Goal: Browse casually: Explore the website without a specific task or goal

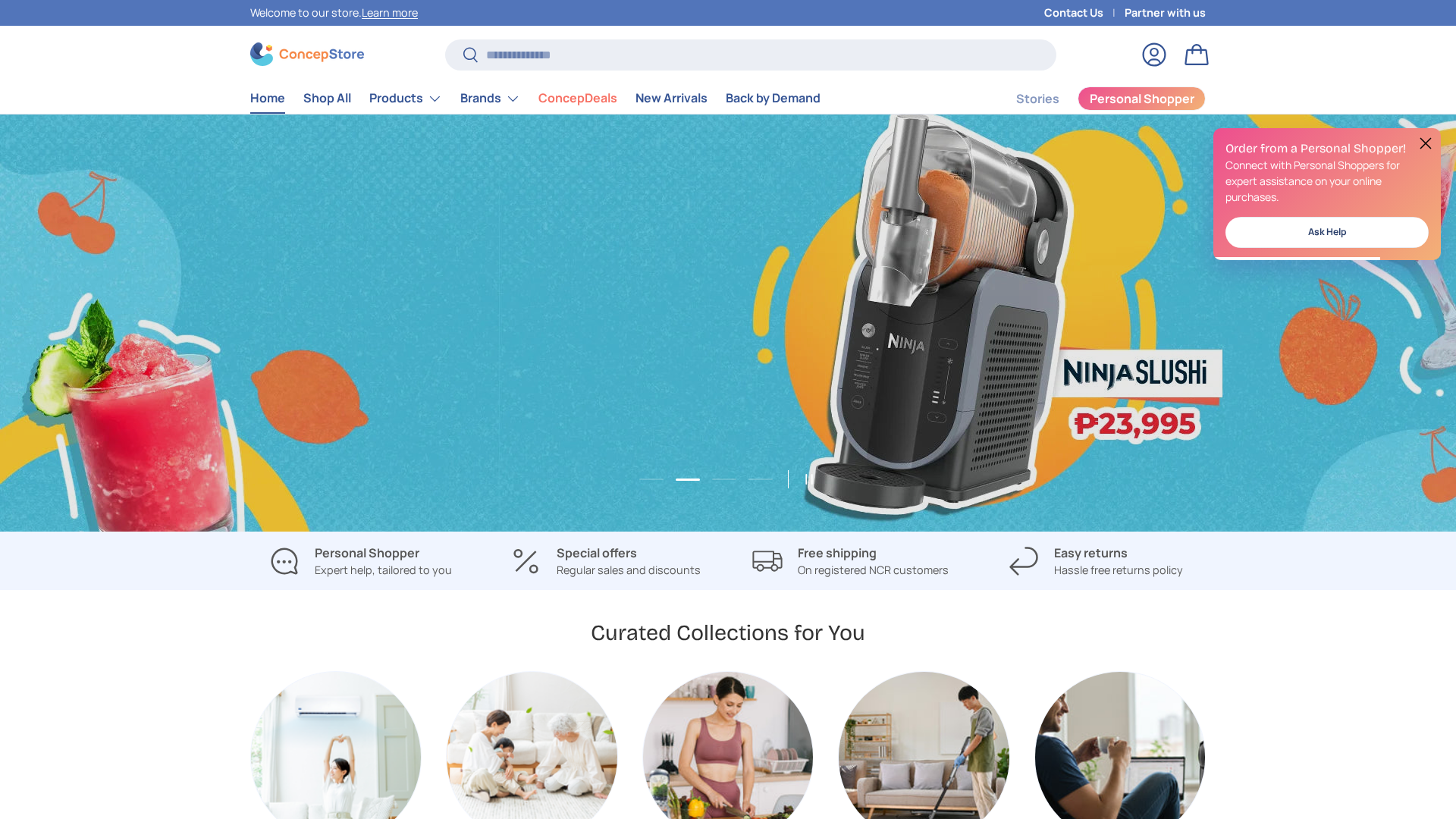
scroll to position [0, 1456]
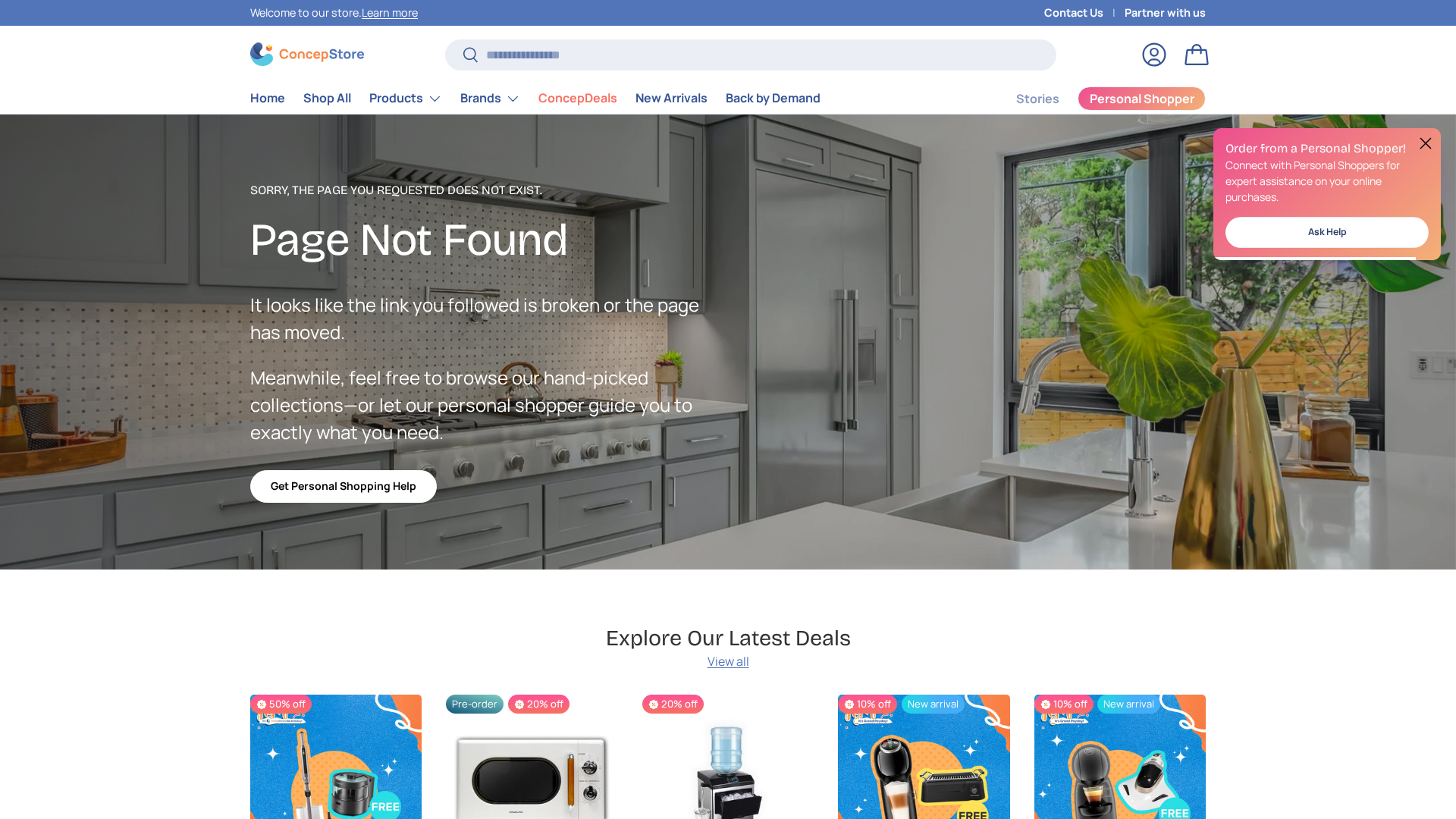
scroll to position [2636, 6200]
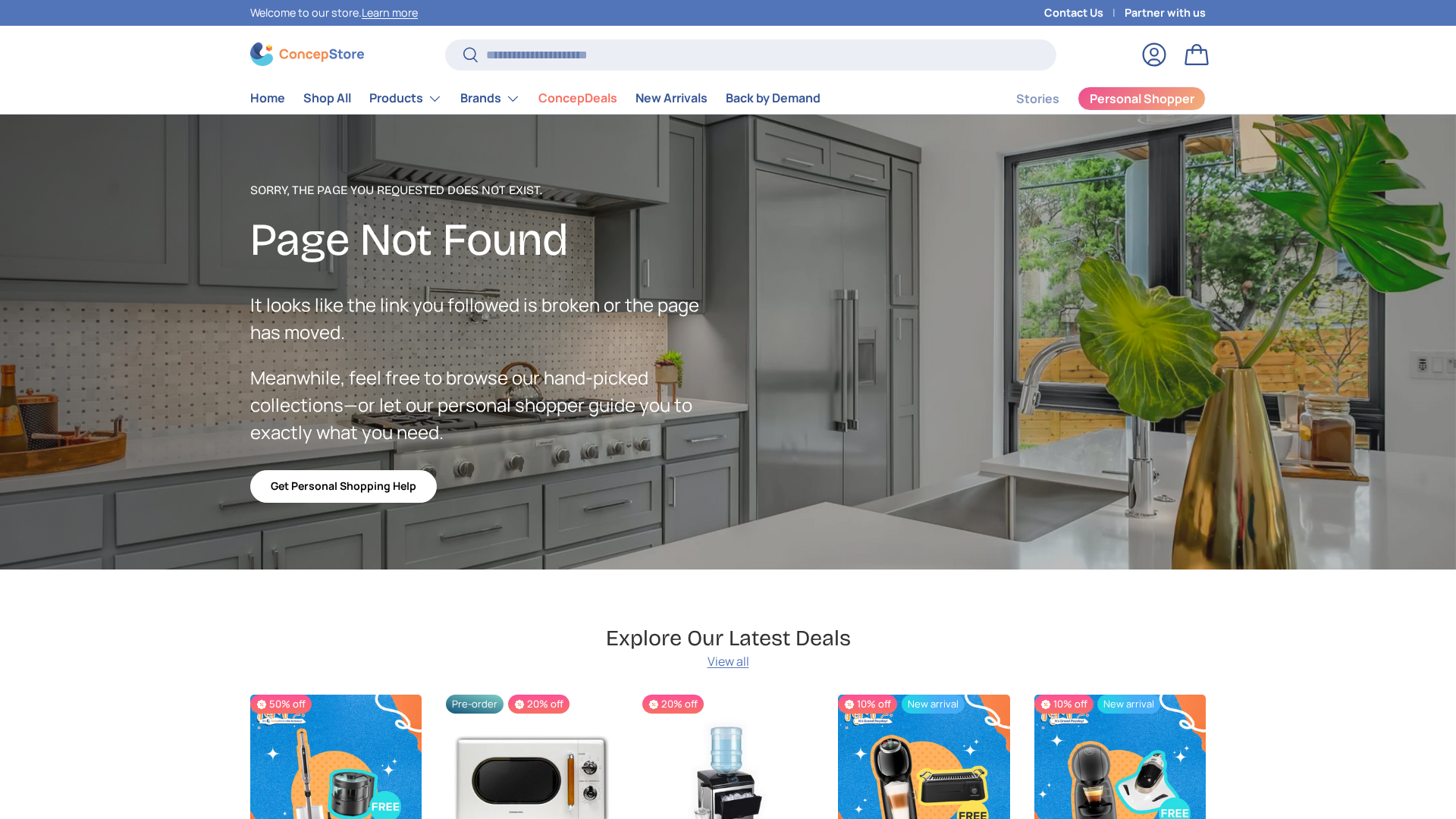
scroll to position [2636, 6200]
